Goal: Information Seeking & Learning: Learn about a topic

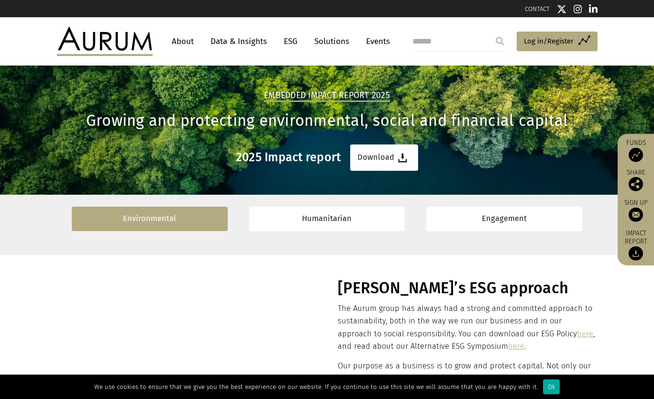
click at [177, 219] on link "Environmental" at bounding box center [150, 219] width 156 height 24
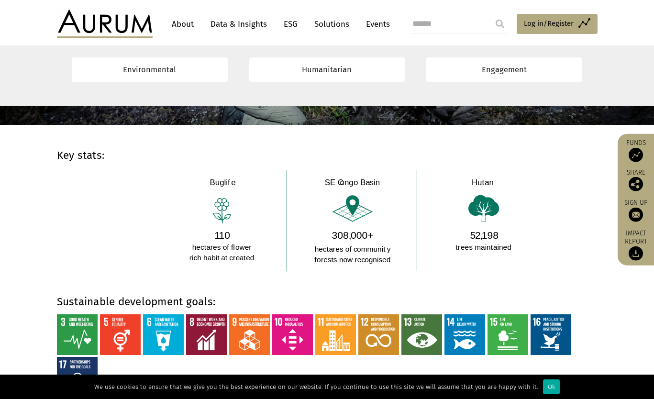
scroll to position [646, 0]
click at [485, 208] on img at bounding box center [350, 220] width 490 height 104
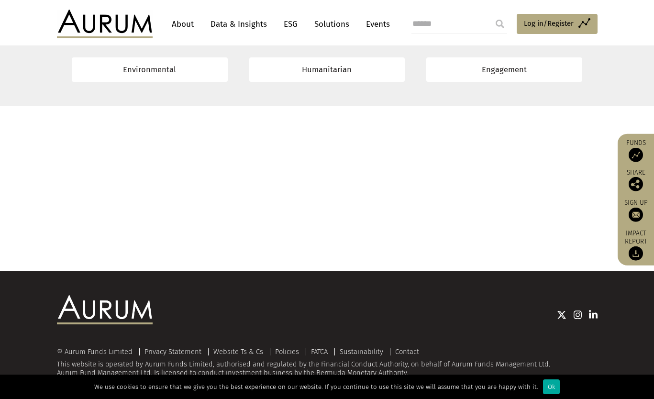
scroll to position [7604, 0]
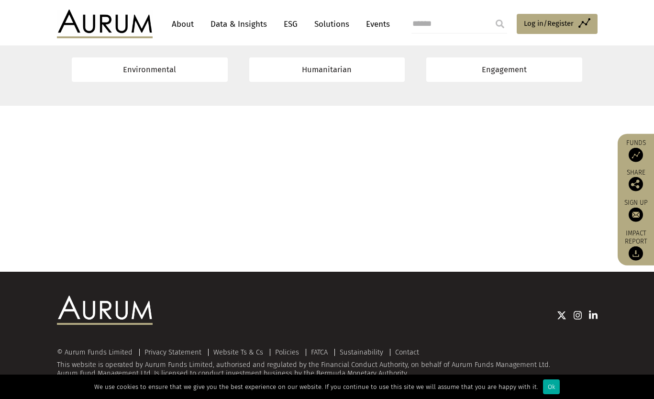
click at [179, 23] on link "About" at bounding box center [183, 24] width 32 height 18
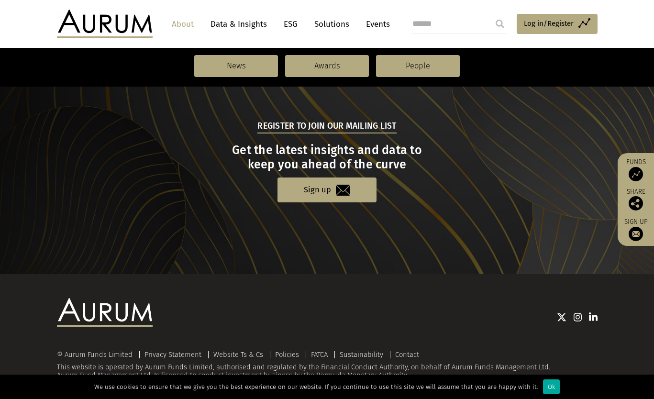
scroll to position [1029, 0]
click at [360, 352] on link "Sustainability" at bounding box center [362, 355] width 44 height 9
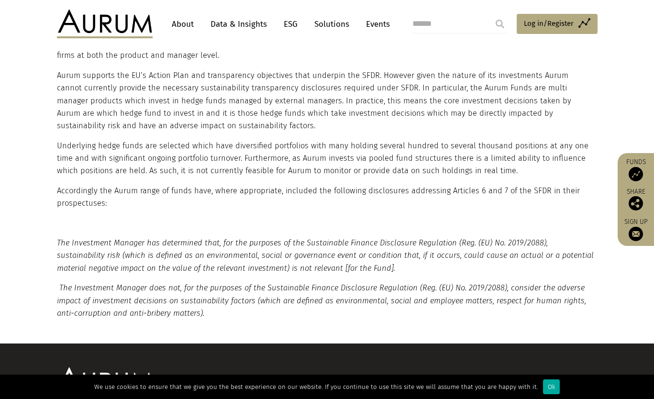
scroll to position [677, 0]
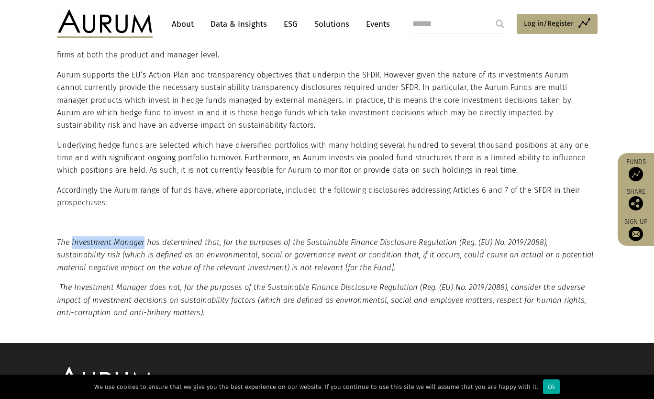
drag, startPoint x: 71, startPoint y: 233, endPoint x: 143, endPoint y: 232, distance: 71.7
click at [143, 238] on em "The Investment Manager has determined that, for the purposes of the Sustainable…" at bounding box center [325, 255] width 537 height 34
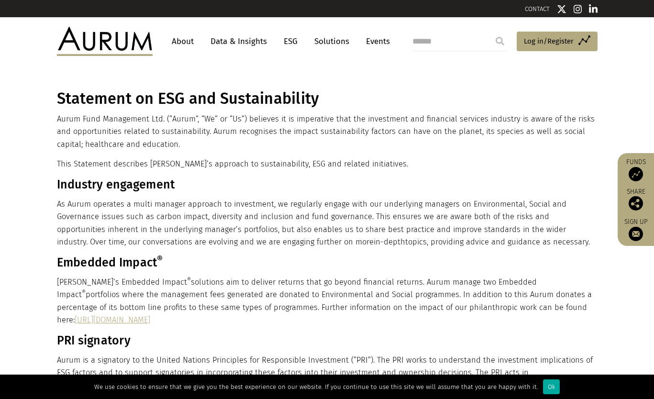
scroll to position [0, 0]
click at [334, 40] on link "Solutions" at bounding box center [331, 42] width 44 height 18
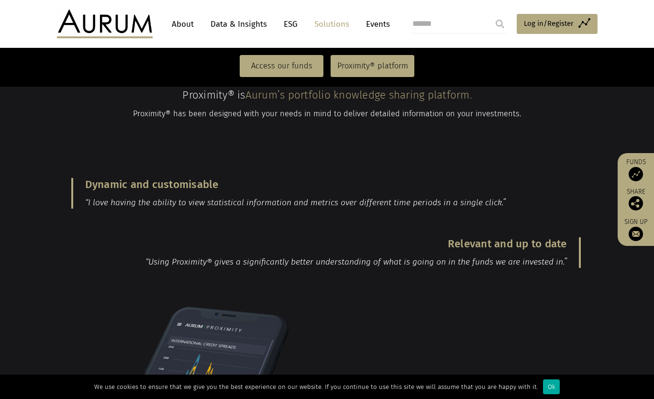
scroll to position [762, 0]
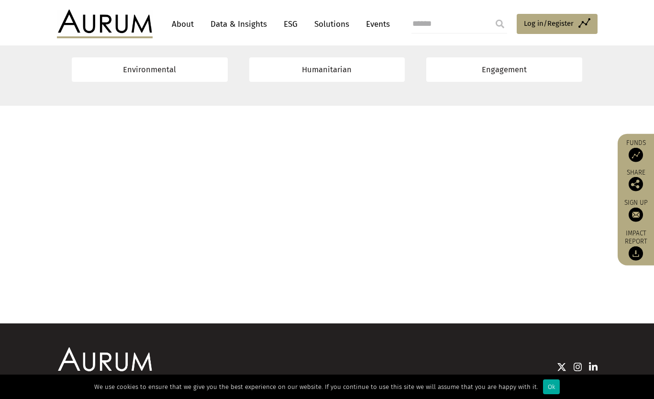
scroll to position [7534, 0]
